Goal: Check status: Check status

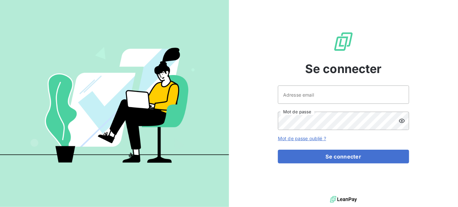
click at [195, 192] on div at bounding box center [114, 103] width 229 height 207
click at [0, 0] on div at bounding box center [0, 0] width 0 height 0
type input "nlefort@oet.fr"
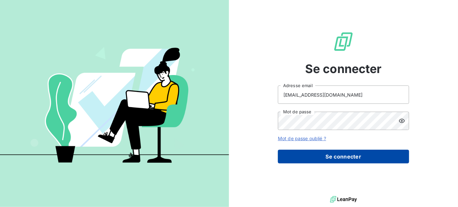
click at [342, 156] on button "Se connecter" at bounding box center [343, 157] width 131 height 14
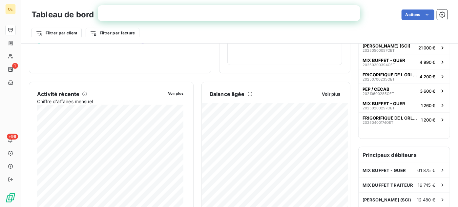
scroll to position [119, 0]
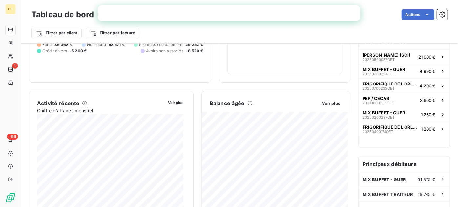
scroll to position [90, 0]
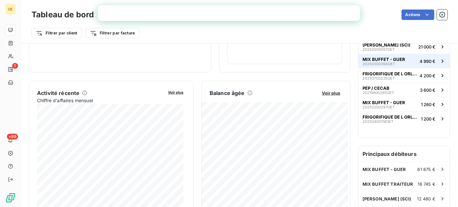
click at [386, 57] on span "MIX BUFFET - GUER" at bounding box center [383, 59] width 43 height 5
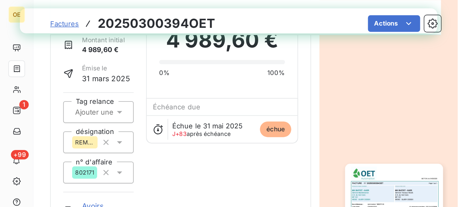
scroll to position [30, 0]
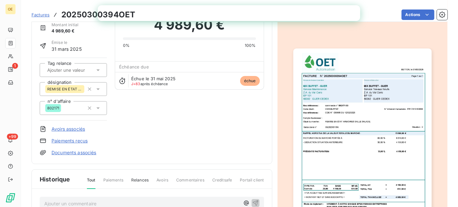
click at [385, 127] on img "button" at bounding box center [362, 146] width 138 height 195
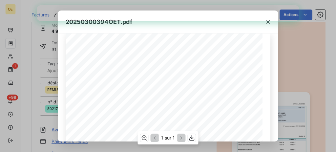
scroll to position [0, 0]
click at [266, 23] on icon "button" at bounding box center [267, 21] width 3 height 3
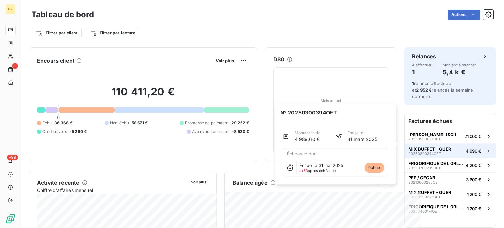
click at [420, 146] on span "MIX BUFFET - GUER" at bounding box center [429, 148] width 43 height 5
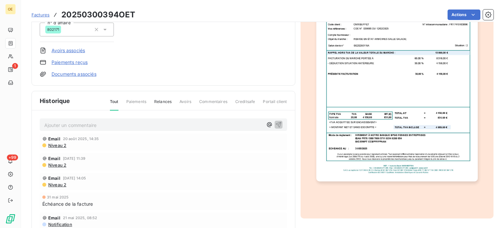
scroll to position [132, 0]
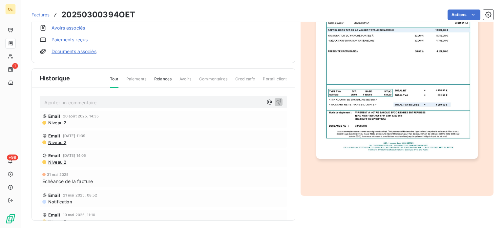
click at [118, 101] on p "Ajouter un commentaire ﻿" at bounding box center [153, 102] width 218 height 8
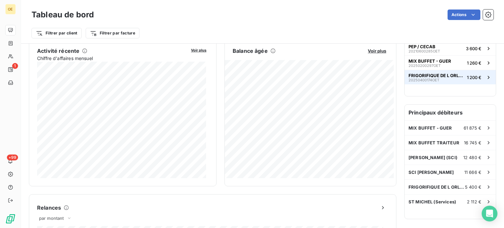
scroll to position [131, 0]
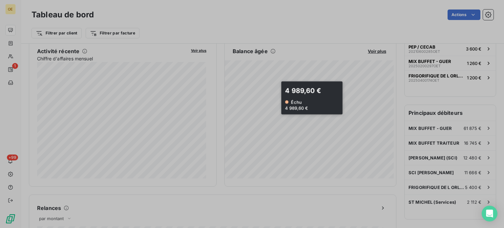
click at [272, 228] on div "Zoom sur ma balance âgée Période Non-échu < 30 j 30-60 j 60-90 j 90-120 j > 120…" at bounding box center [252, 228] width 504 height 0
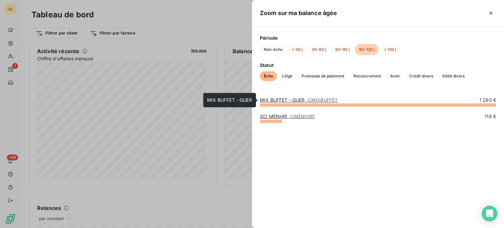
click at [278, 101] on link "MIX BUFFET - GUER - CMIXBUFFET" at bounding box center [299, 100] width 78 height 6
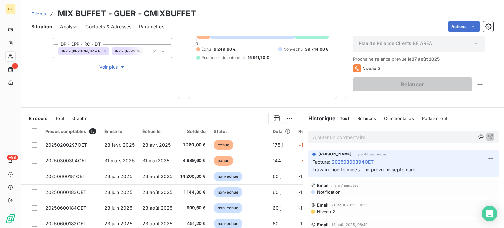
scroll to position [98, 0]
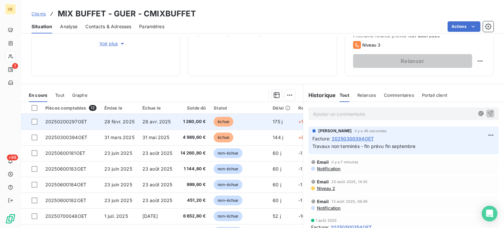
click at [129, 122] on span "28 févr. 2025" at bounding box center [119, 122] width 30 height 6
